Goal: Task Accomplishment & Management: Use online tool/utility

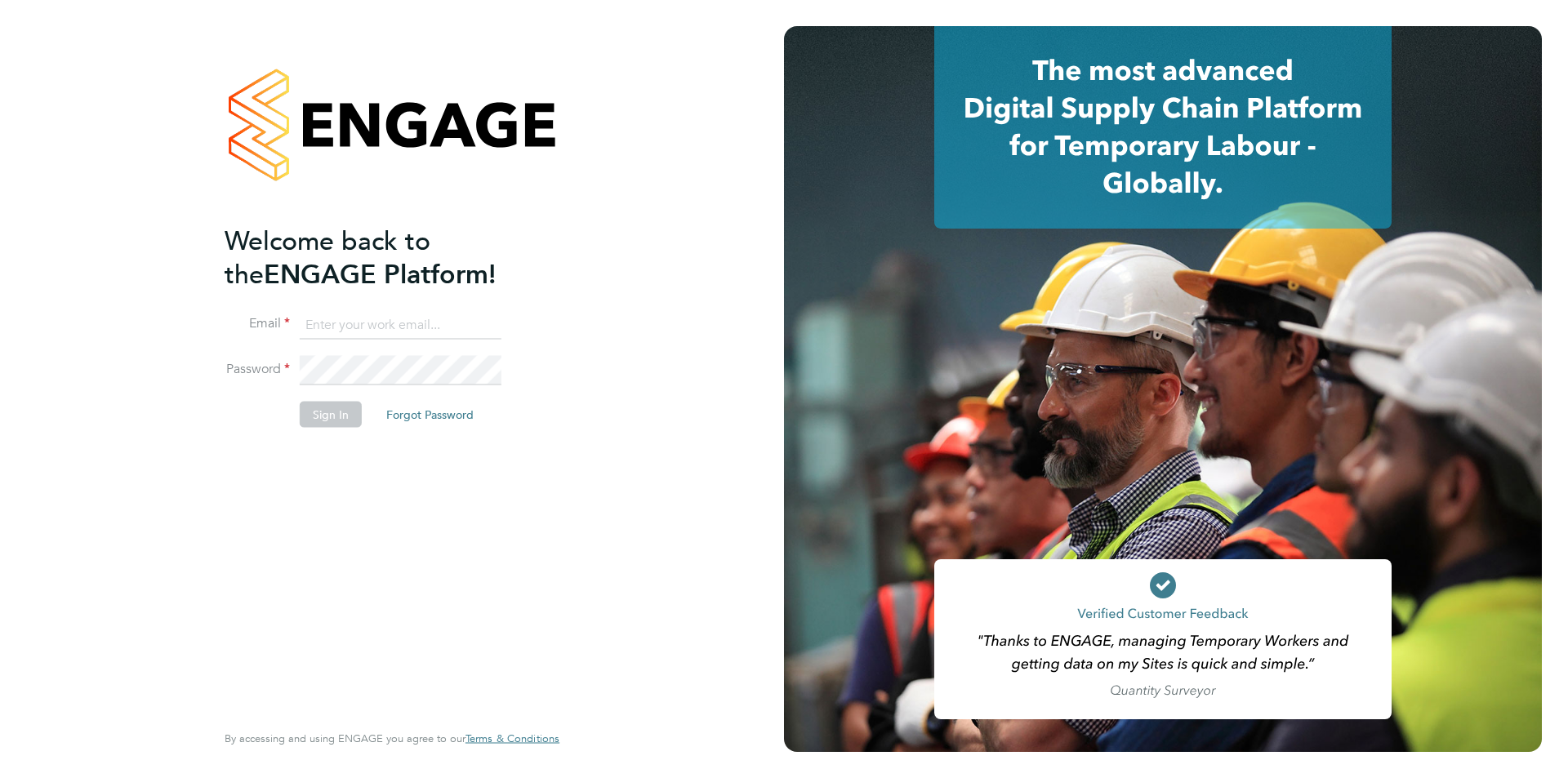
type input "[EMAIL_ADDRESS][DOMAIN_NAME]"
click at [304, 483] on div "Welcome back to the ENGAGE Platform! Email [EMAIL_ADDRESS][DOMAIN_NAME] Passwor…" at bounding box center [384, 471] width 318 height 494
click at [326, 406] on button "Sign In" at bounding box center [330, 413] width 62 height 26
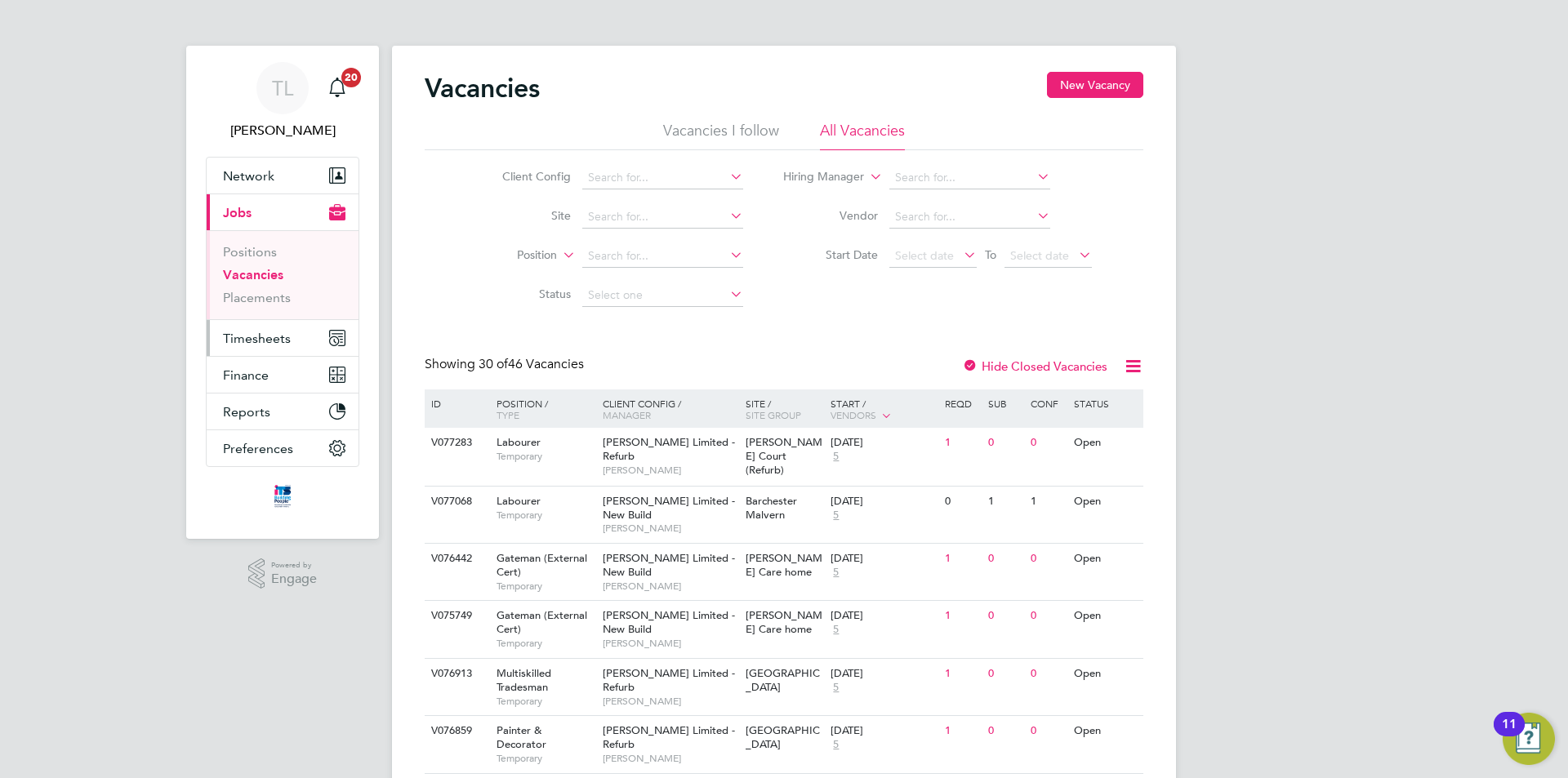
click at [280, 343] on span "Timesheets" at bounding box center [257, 339] width 67 height 16
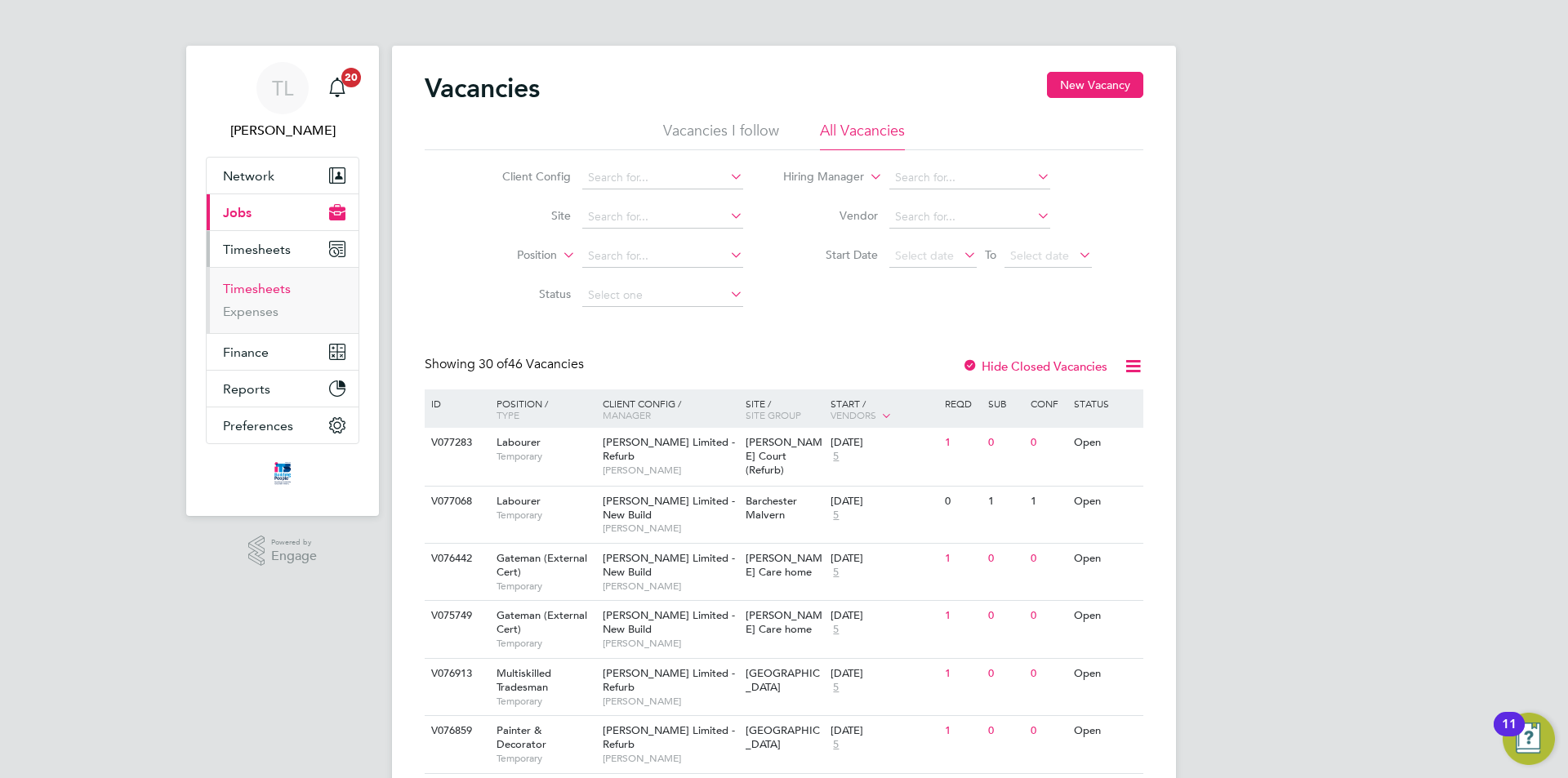
click at [262, 286] on link "Timesheets" at bounding box center [257, 288] width 67 height 16
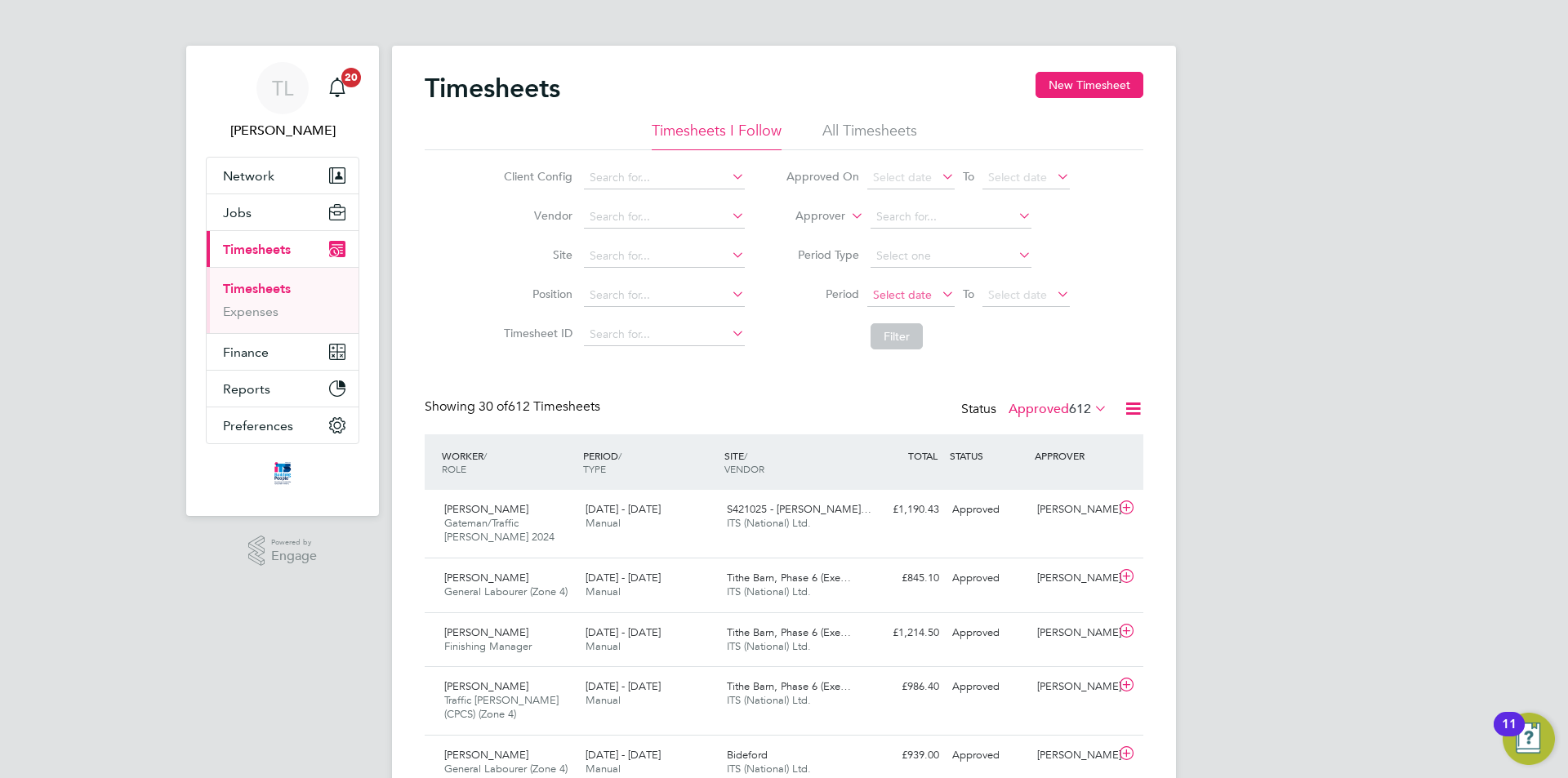
click at [914, 300] on span "Select date" at bounding box center [902, 294] width 58 height 15
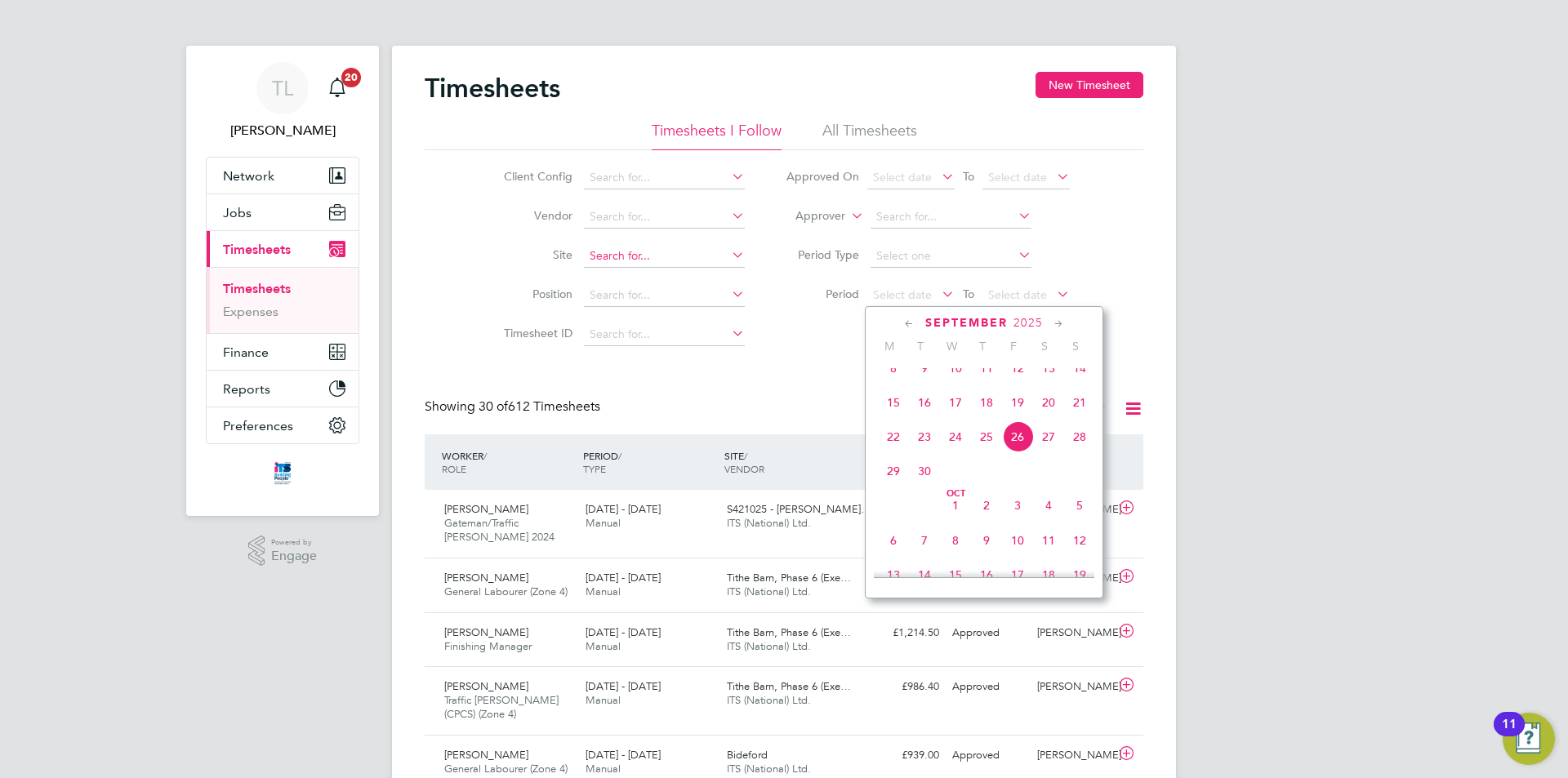
click at [691, 260] on input at bounding box center [664, 256] width 161 height 23
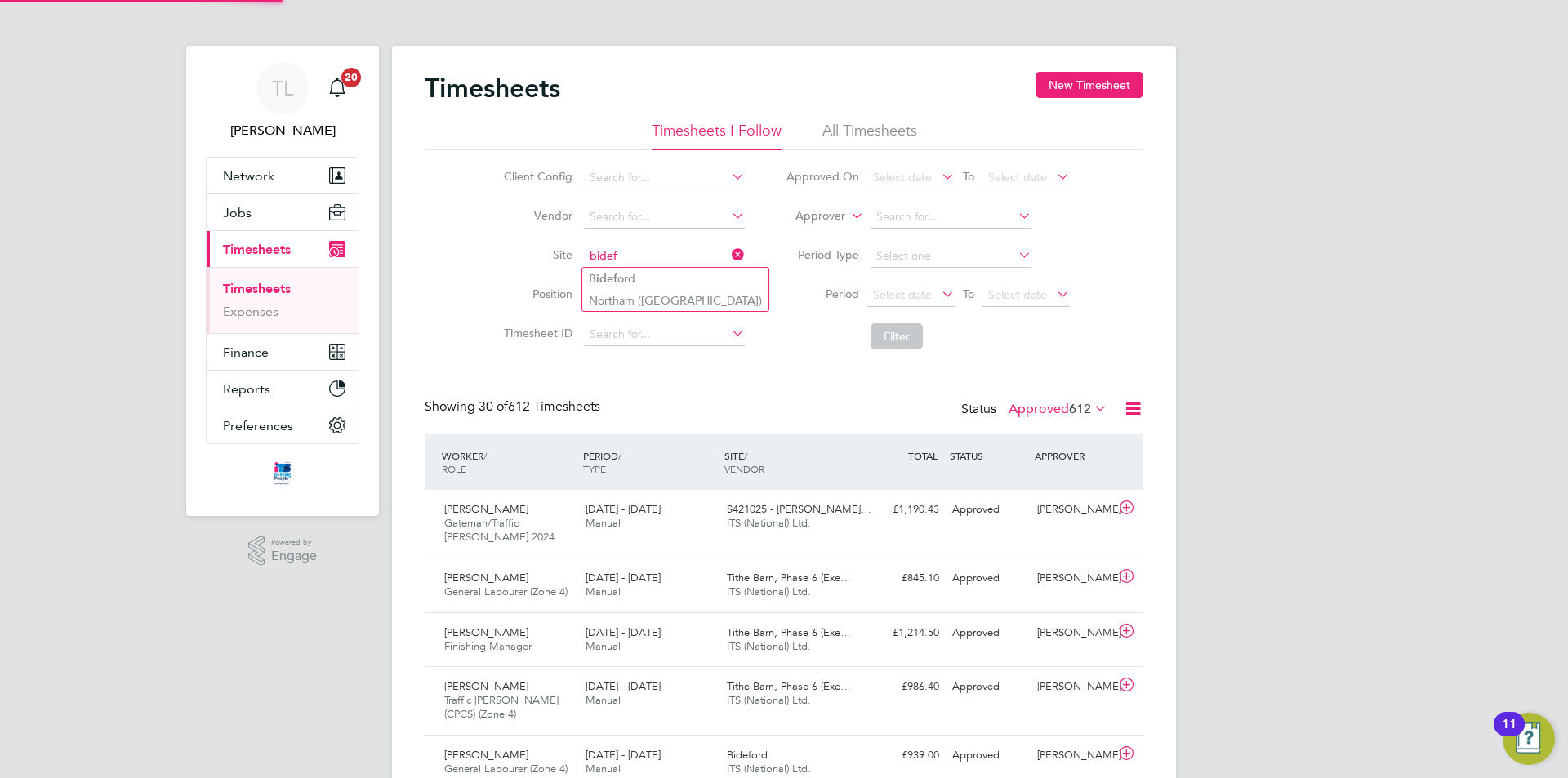
click at [673, 278] on li "Bidef ord" at bounding box center [675, 278] width 186 height 22
type input "Bideford"
click at [903, 296] on span "Select date" at bounding box center [902, 294] width 58 height 15
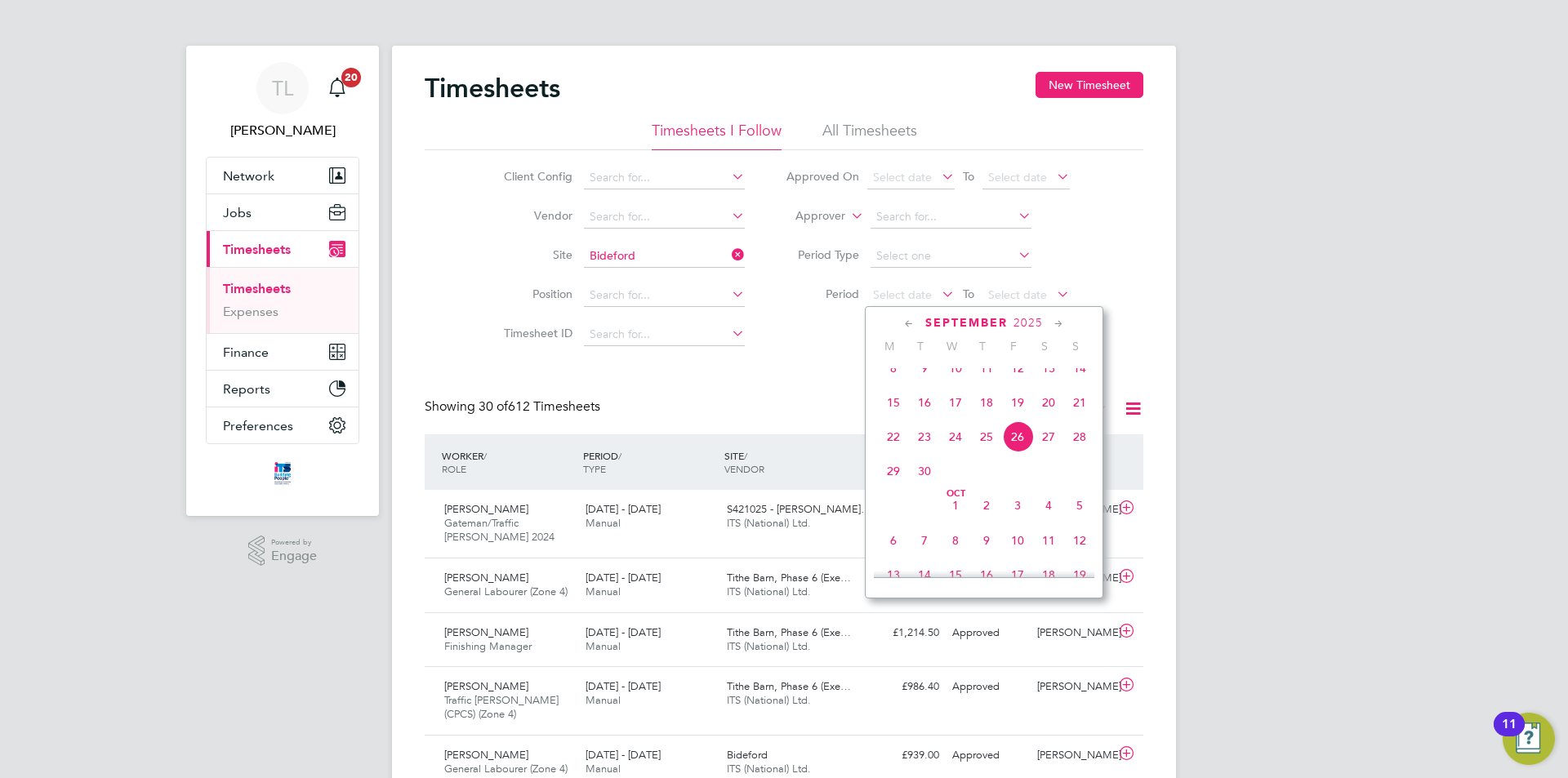
click at [901, 452] on span "22" at bounding box center [893, 436] width 31 height 31
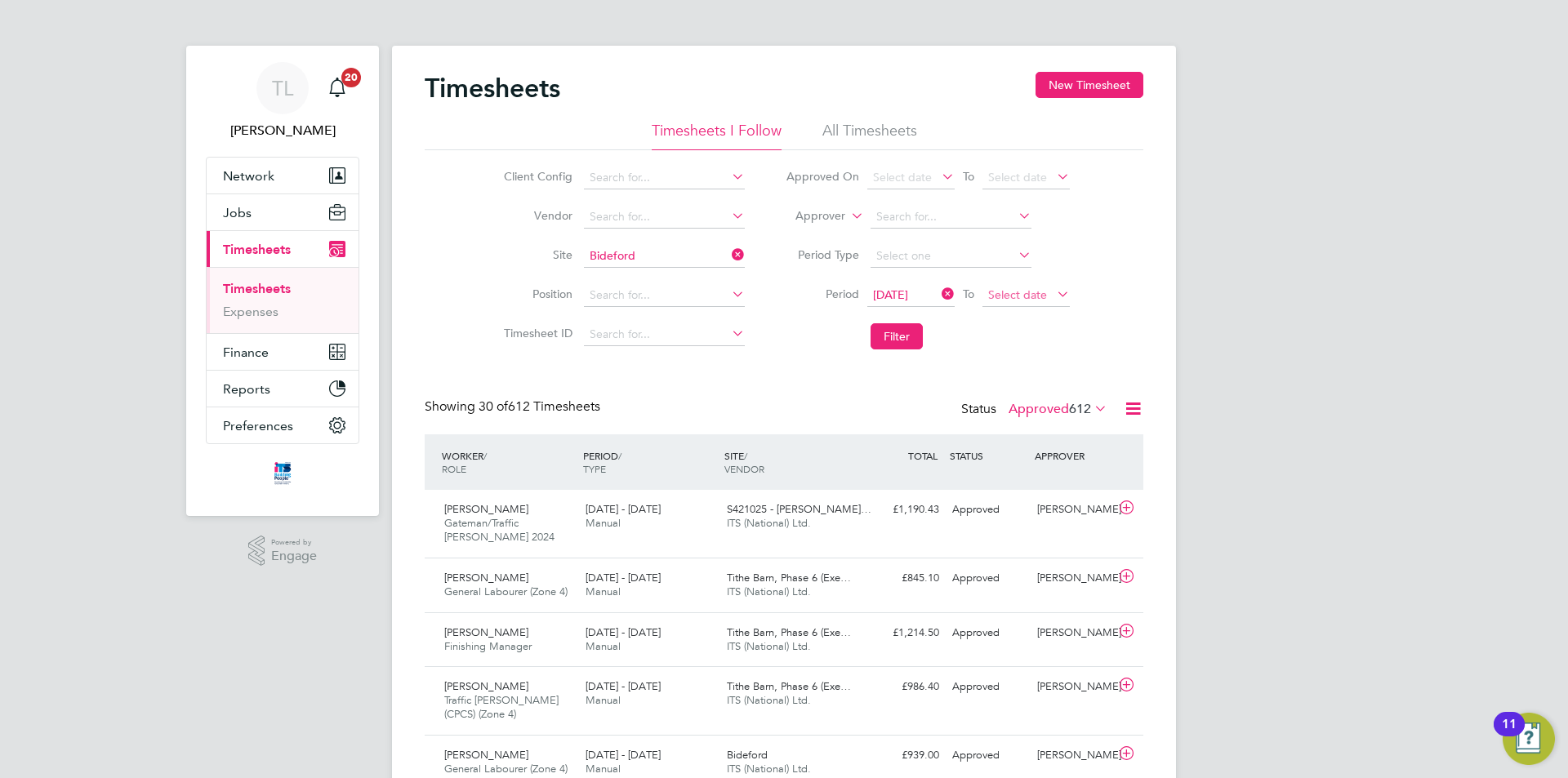
click at [1052, 300] on span "Select date" at bounding box center [1026, 296] width 87 height 22
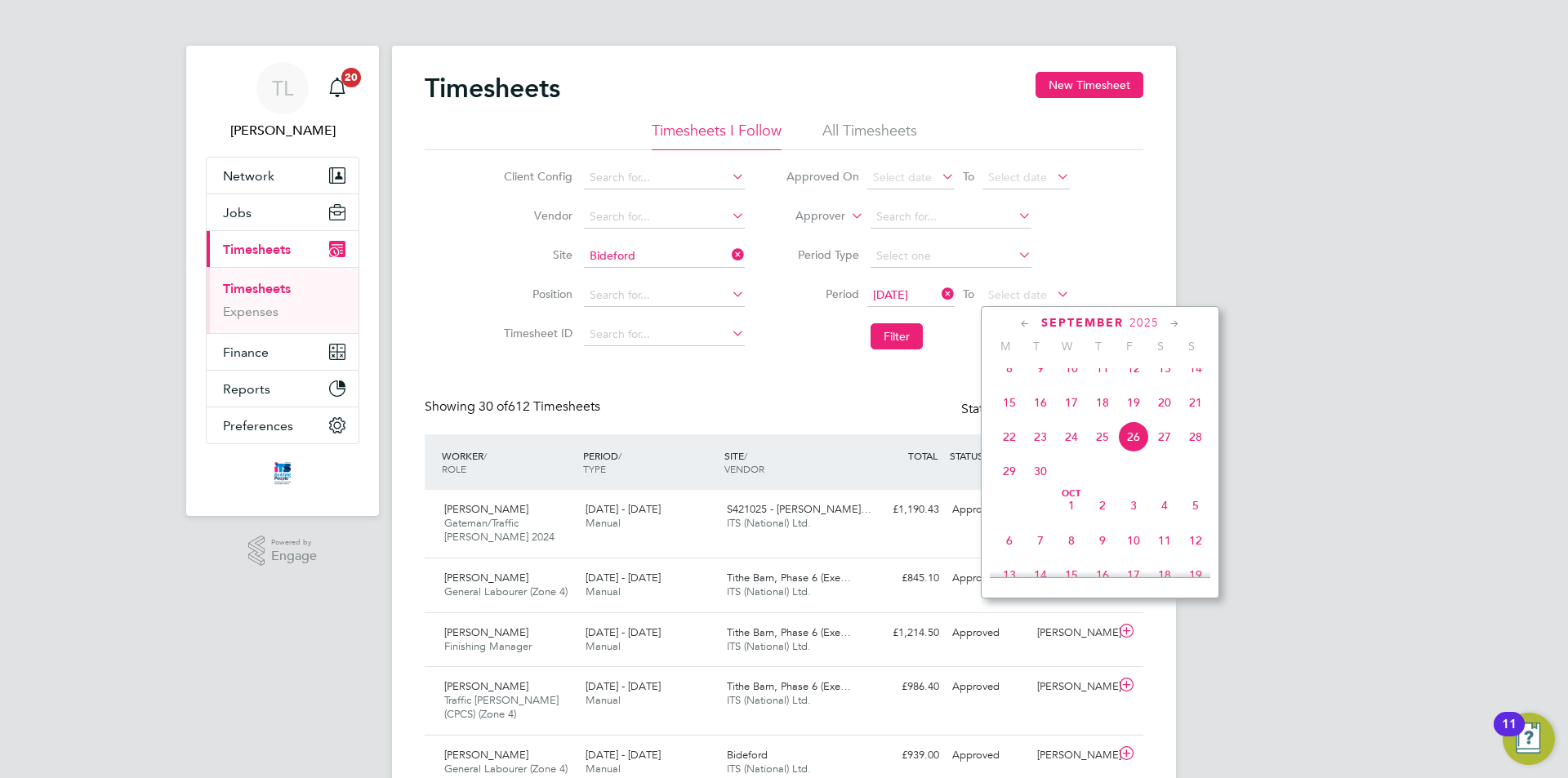
click at [1124, 452] on span "26" at bounding box center [1133, 436] width 31 height 31
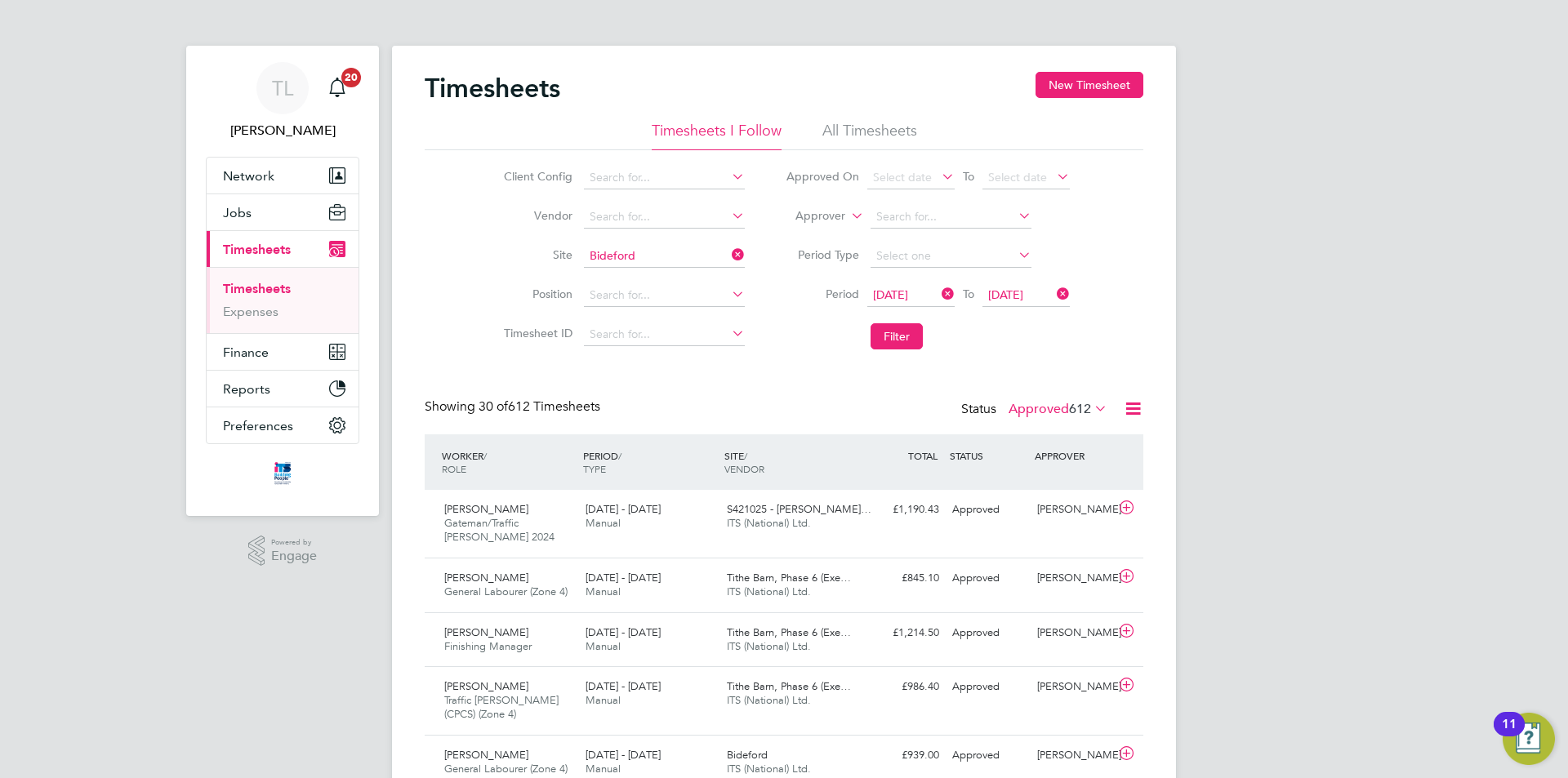
click at [925, 350] on li "Filter" at bounding box center [928, 336] width 325 height 43
click at [904, 333] on button "Filter" at bounding box center [896, 336] width 53 height 26
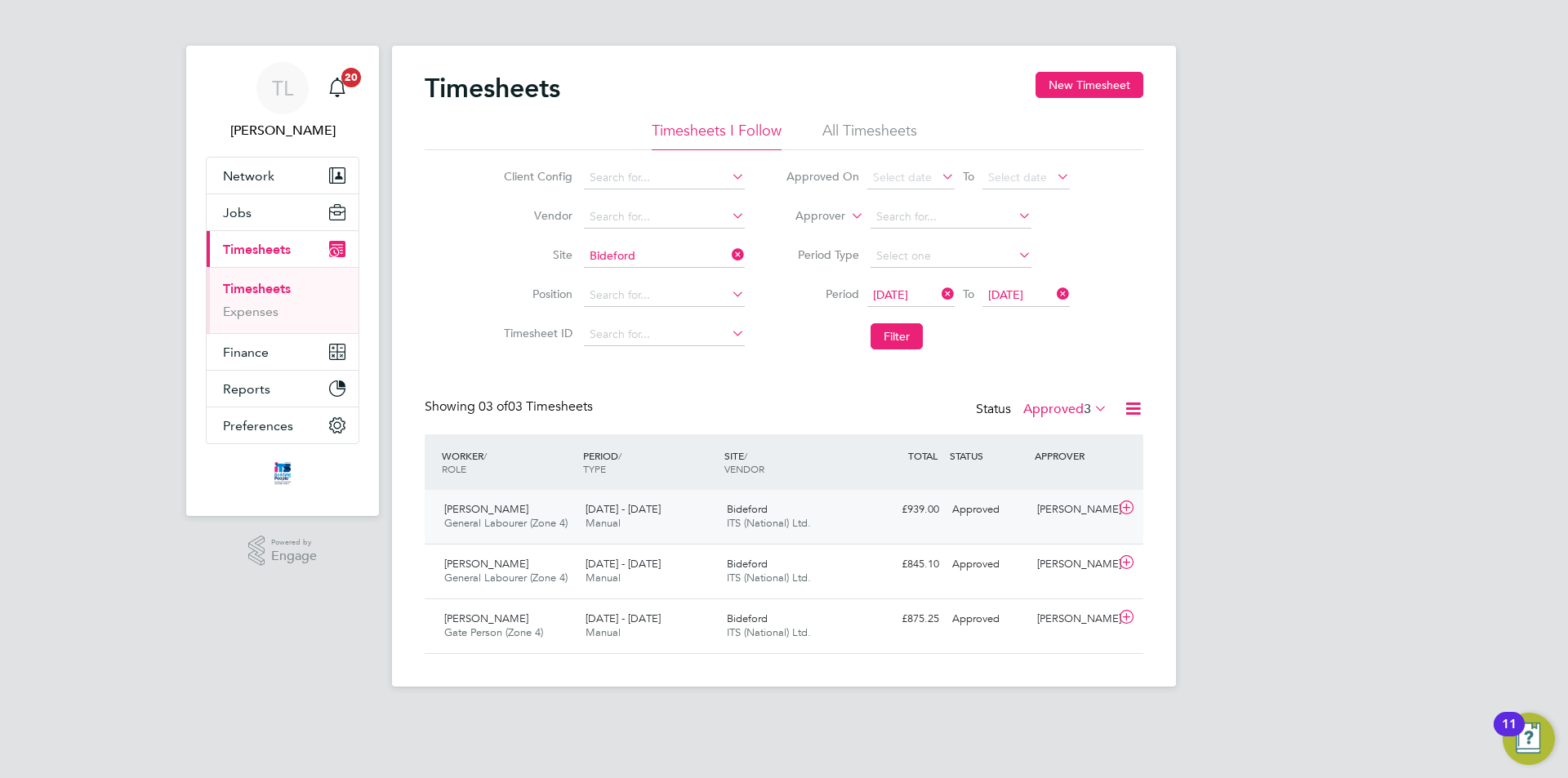
click at [1059, 505] on div "Tim Hawkridge" at bounding box center [1073, 509] width 85 height 27
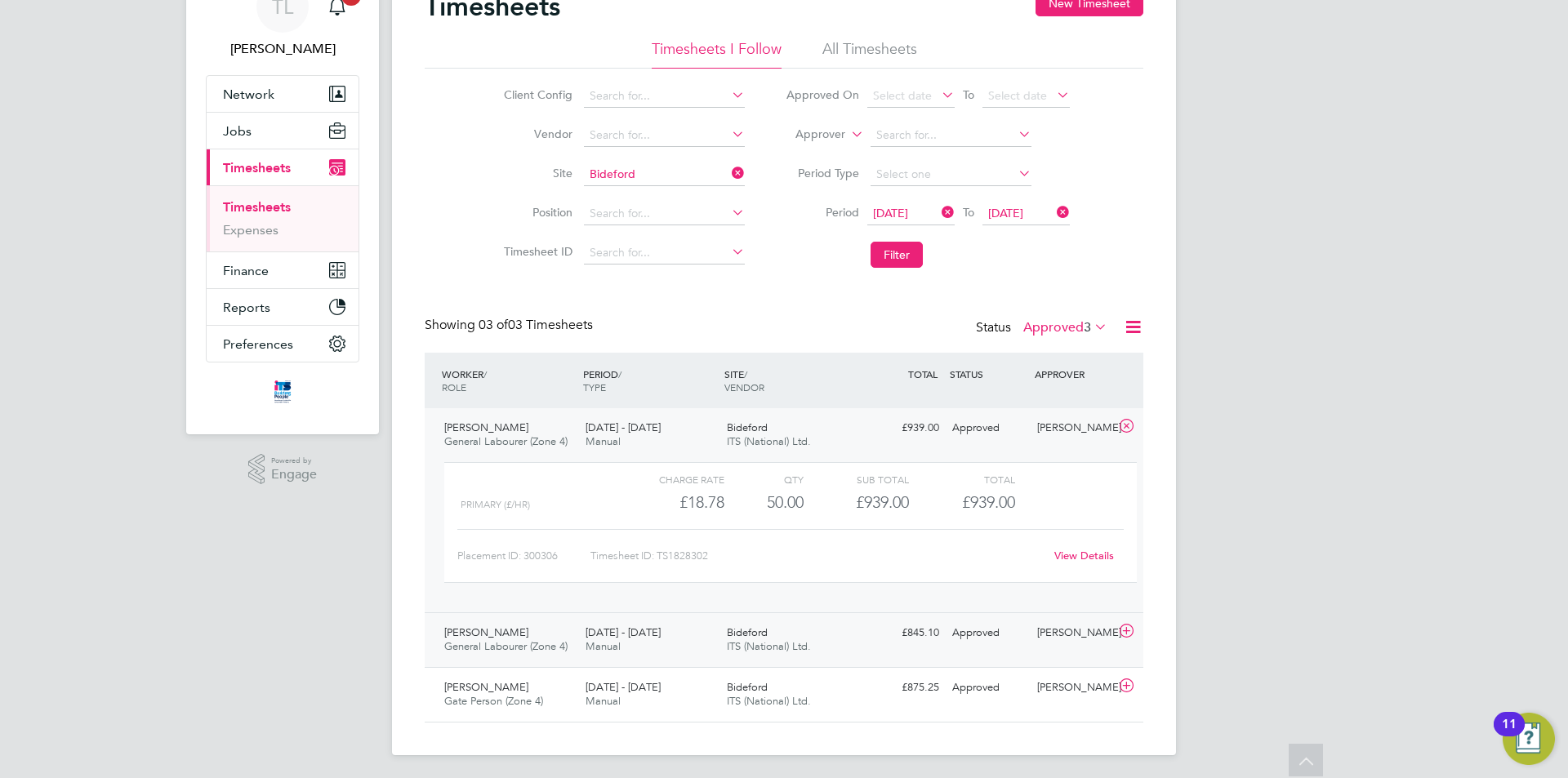
click at [975, 626] on div "Approved" at bounding box center [988, 632] width 85 height 27
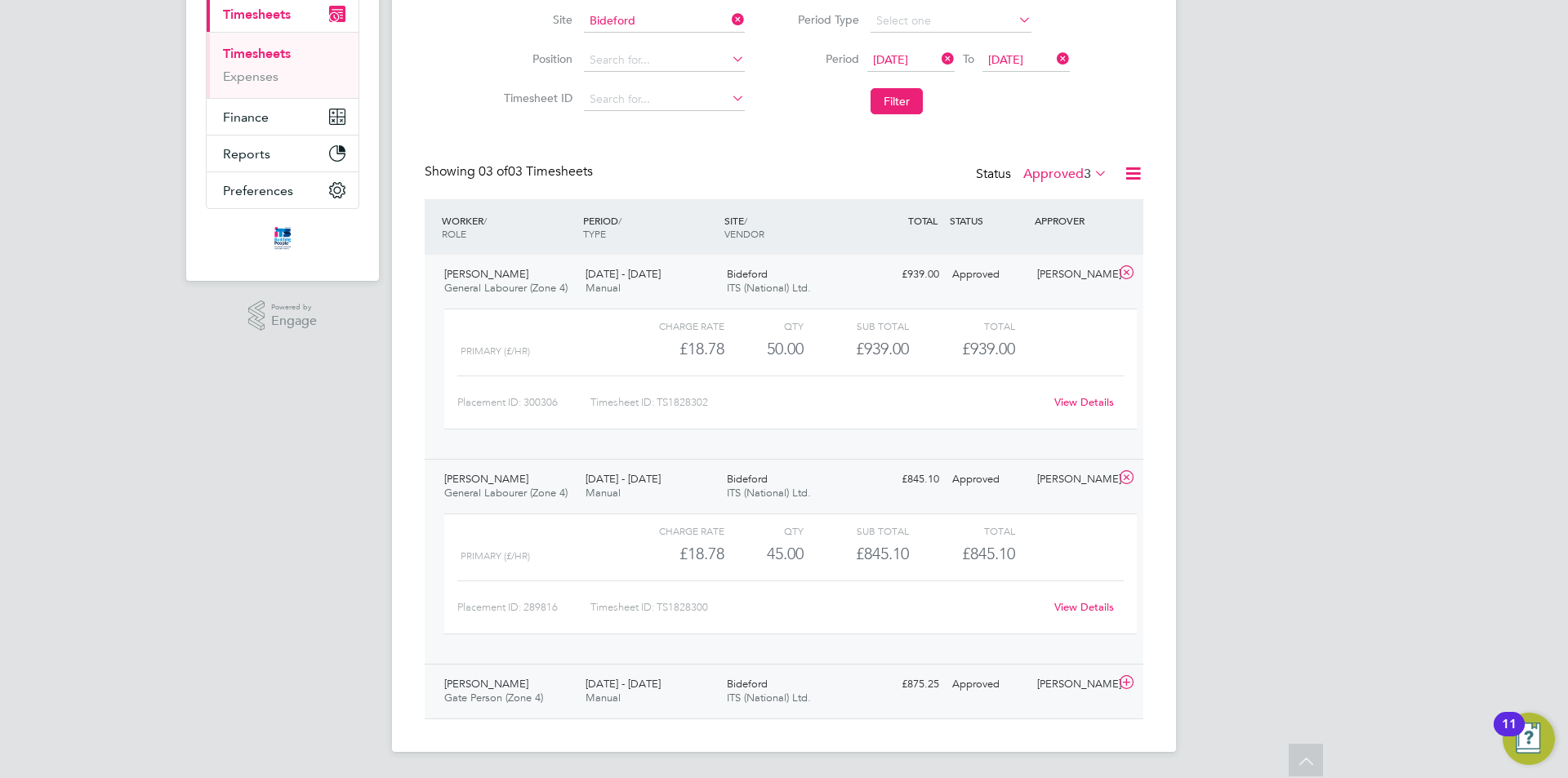
click at [956, 690] on div "Approved" at bounding box center [988, 684] width 85 height 27
